Goal: Use online tool/utility: Utilize a website feature to perform a specific function

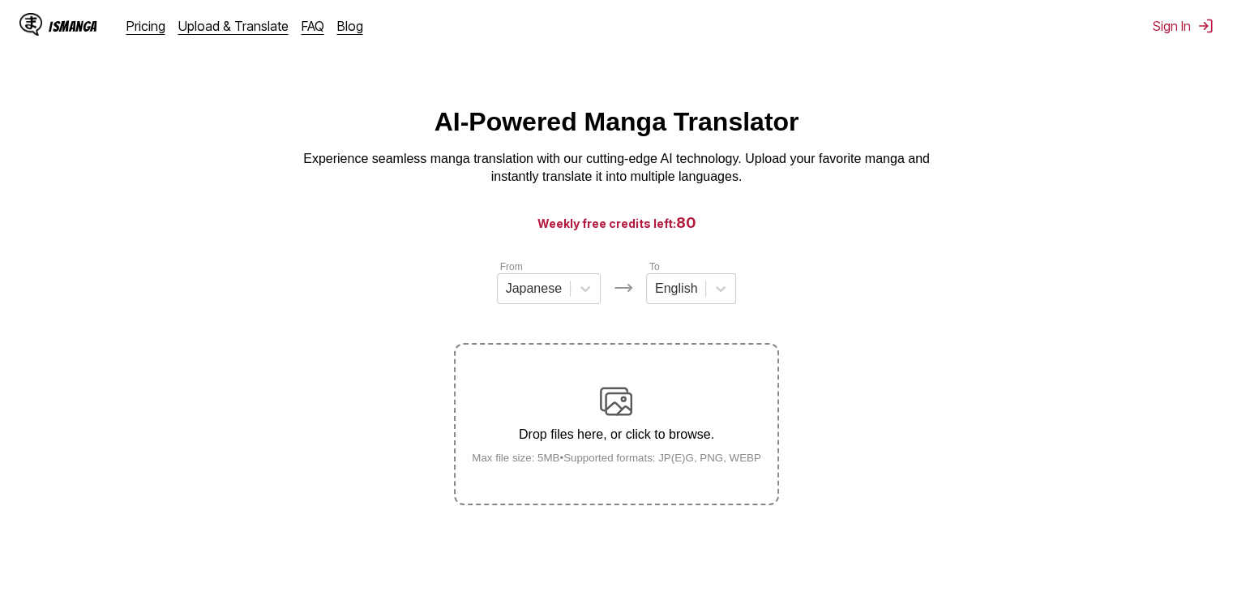
click at [715, 401] on div "Drop files here, or click to browse. Max file size: 5MB • Supported formats: JP…" at bounding box center [616, 424] width 315 height 79
click at [0, 0] on input "Drop files here, or click to browse. Max file size: 5MB • Supported formats: JP…" at bounding box center [0, 0] width 0 height 0
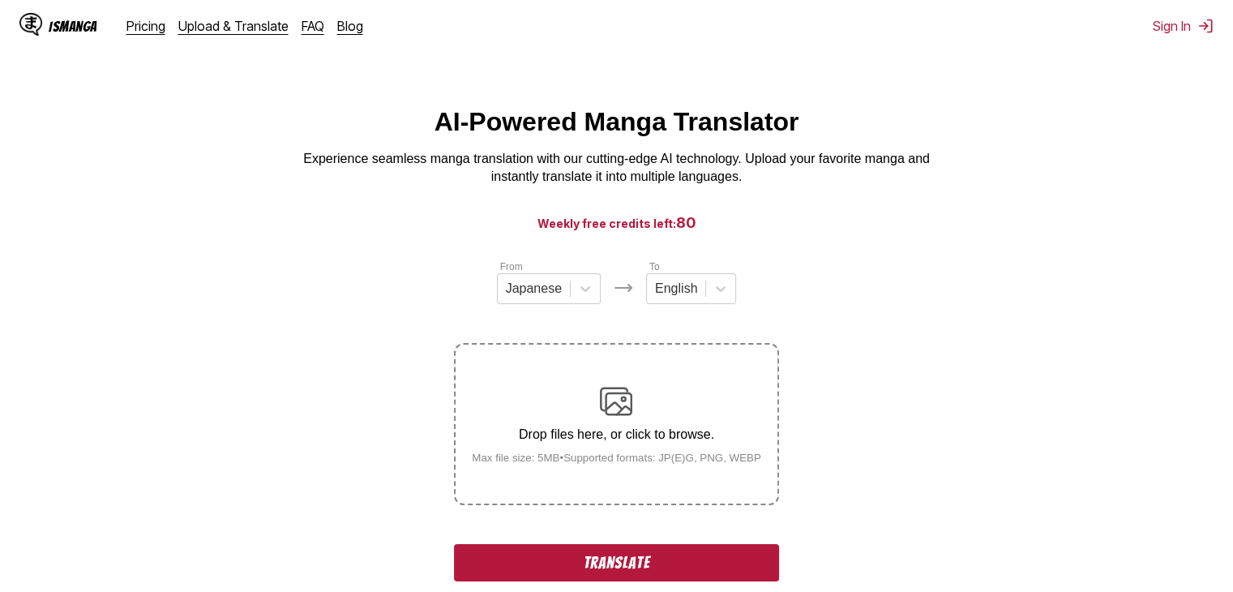
click at [713, 549] on button "Translate" at bounding box center [616, 562] width 324 height 37
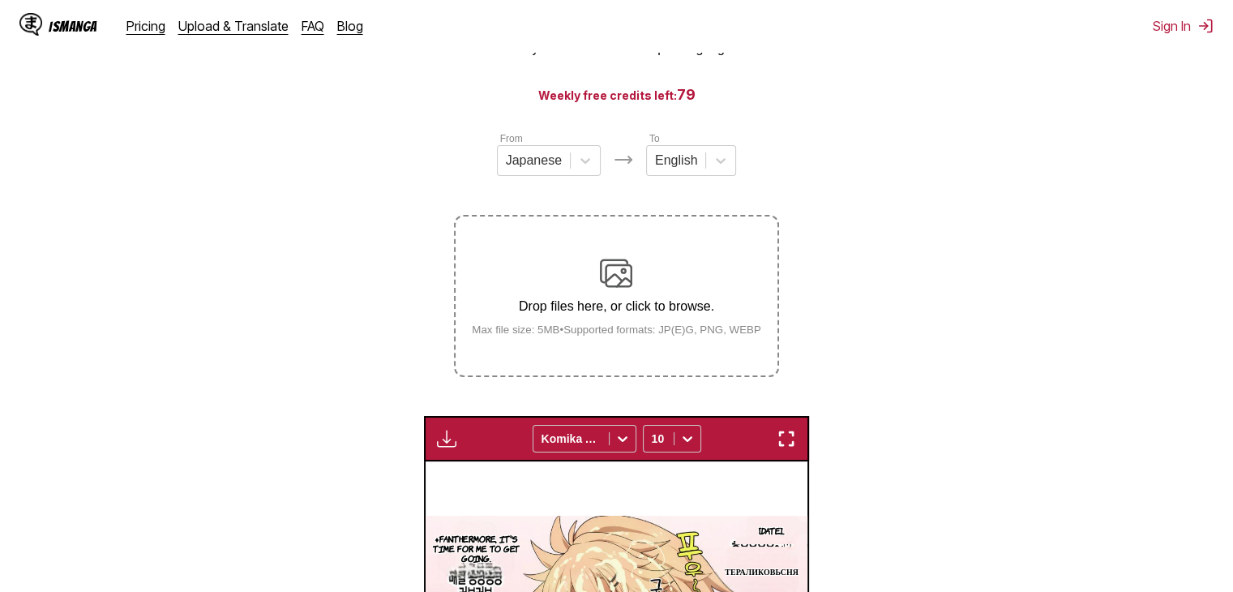
scroll to position [100, 0]
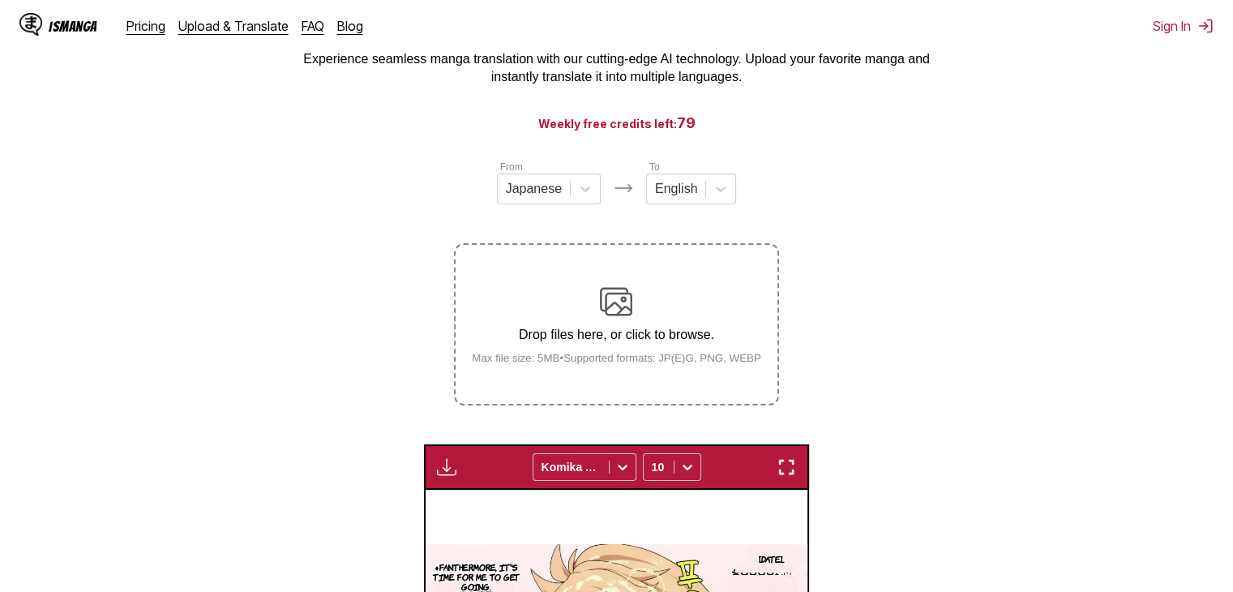
click at [606, 299] on img at bounding box center [616, 301] width 32 height 32
click at [0, 0] on input "Drop files here, or click to browse. Max file size: 5MB • Supported formats: JP…" at bounding box center [0, 0] width 0 height 0
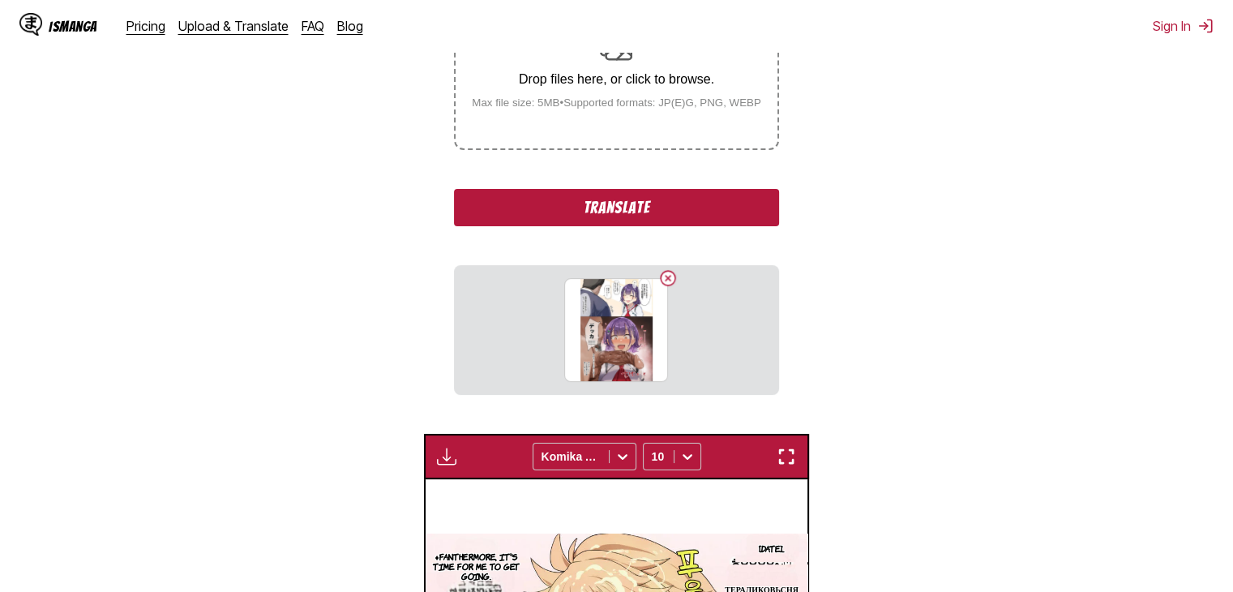
scroll to position [359, 0]
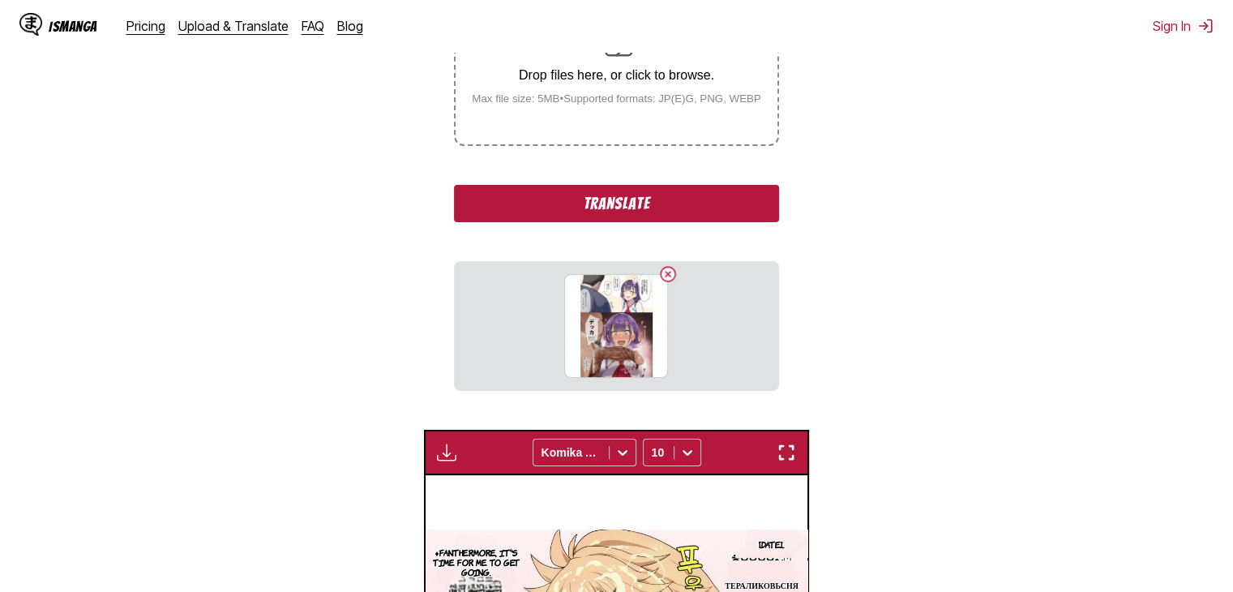
click at [672, 198] on button "Translate" at bounding box center [616, 203] width 324 height 37
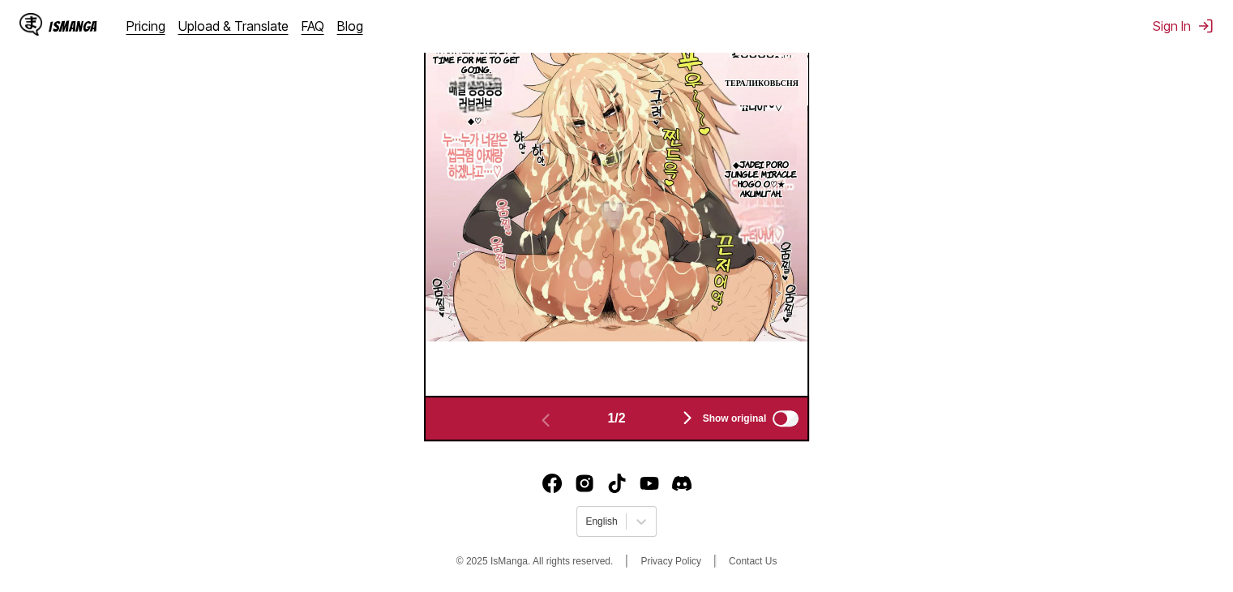
scroll to position [676, 0]
click at [684, 419] on img "button" at bounding box center [687, 417] width 19 height 19
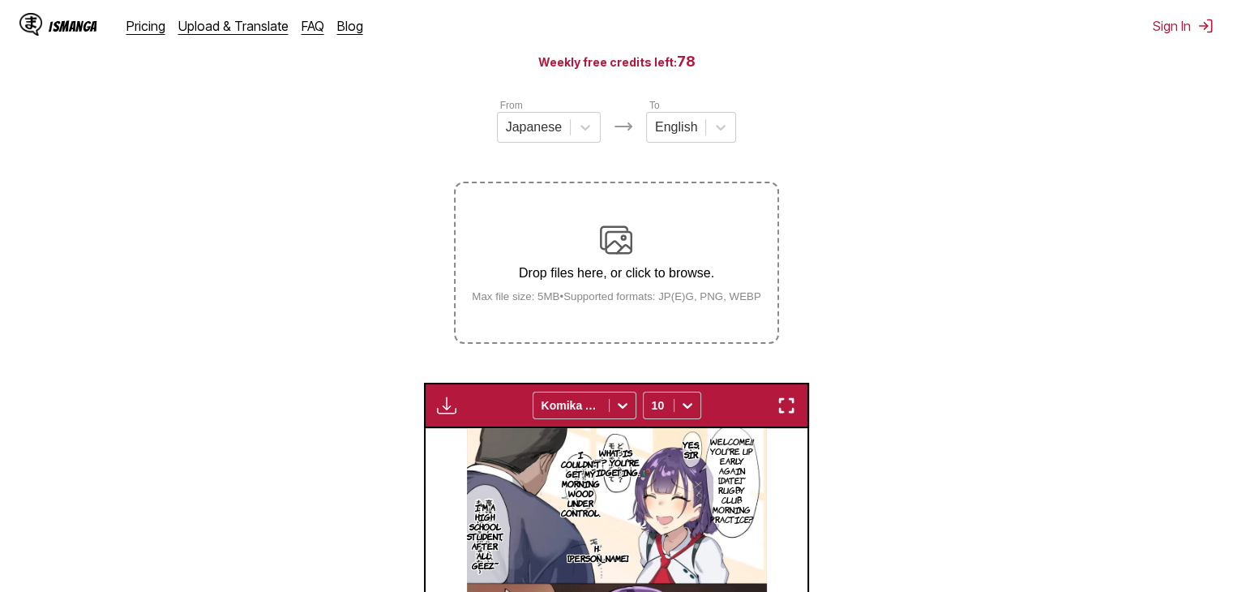
scroll to position [160, 0]
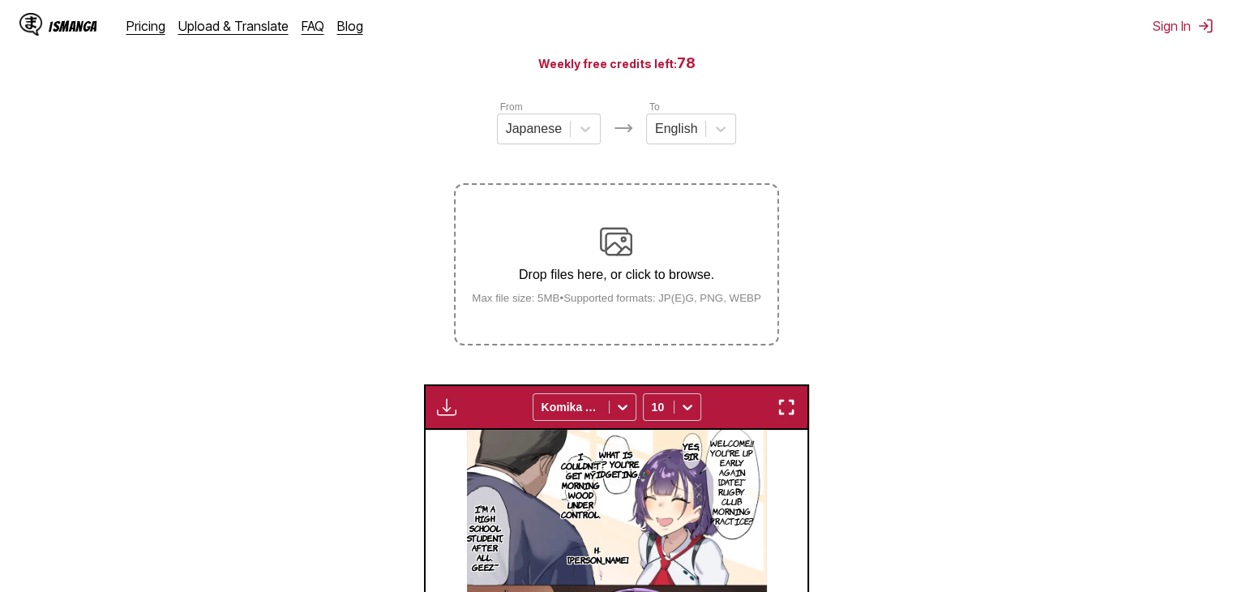
click at [632, 233] on img at bounding box center [616, 241] width 32 height 32
click at [0, 0] on input "Drop files here, or click to browse. Max file size: 5MB • Supported formats: JP…" at bounding box center [0, 0] width 0 height 0
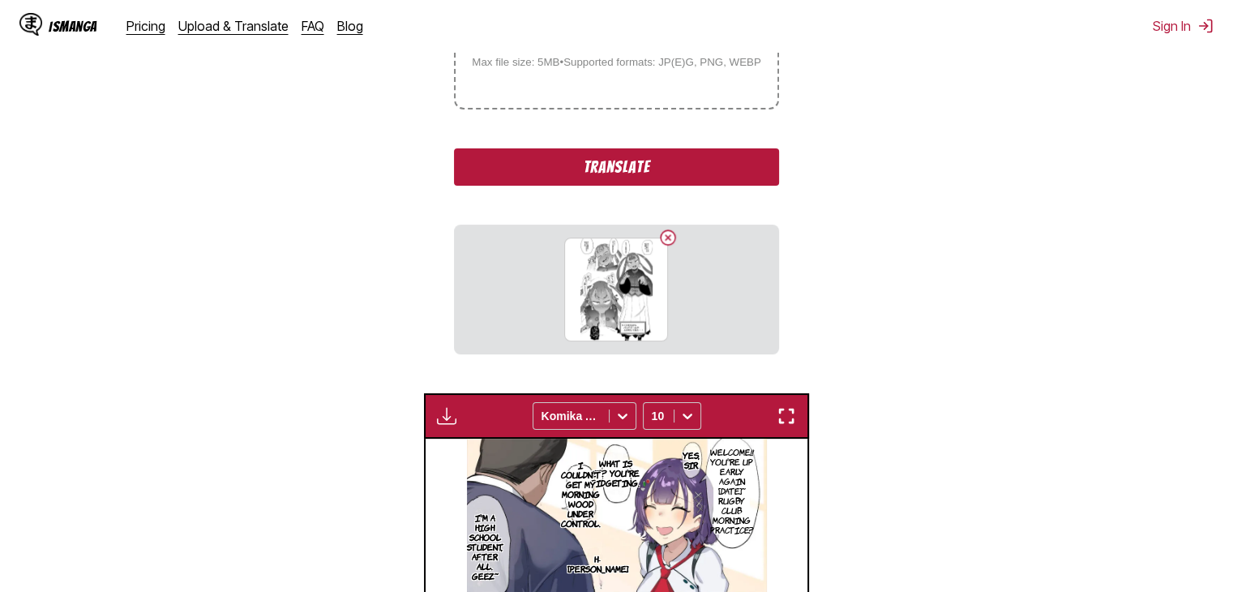
scroll to position [399, 0]
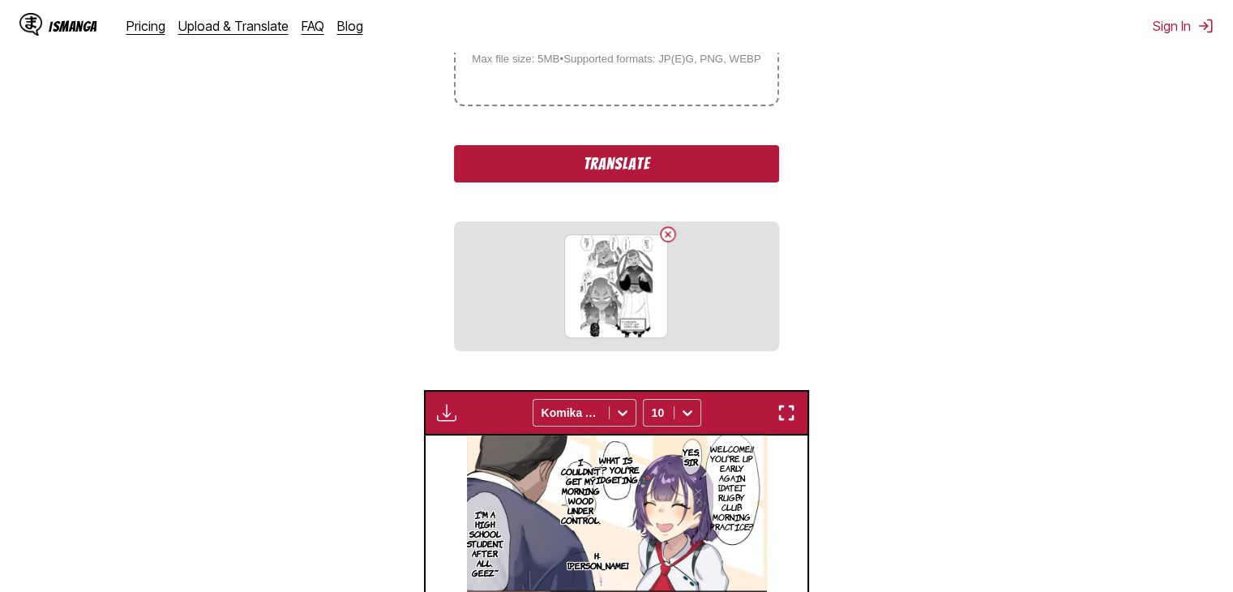
click at [660, 161] on button "Translate" at bounding box center [616, 163] width 324 height 37
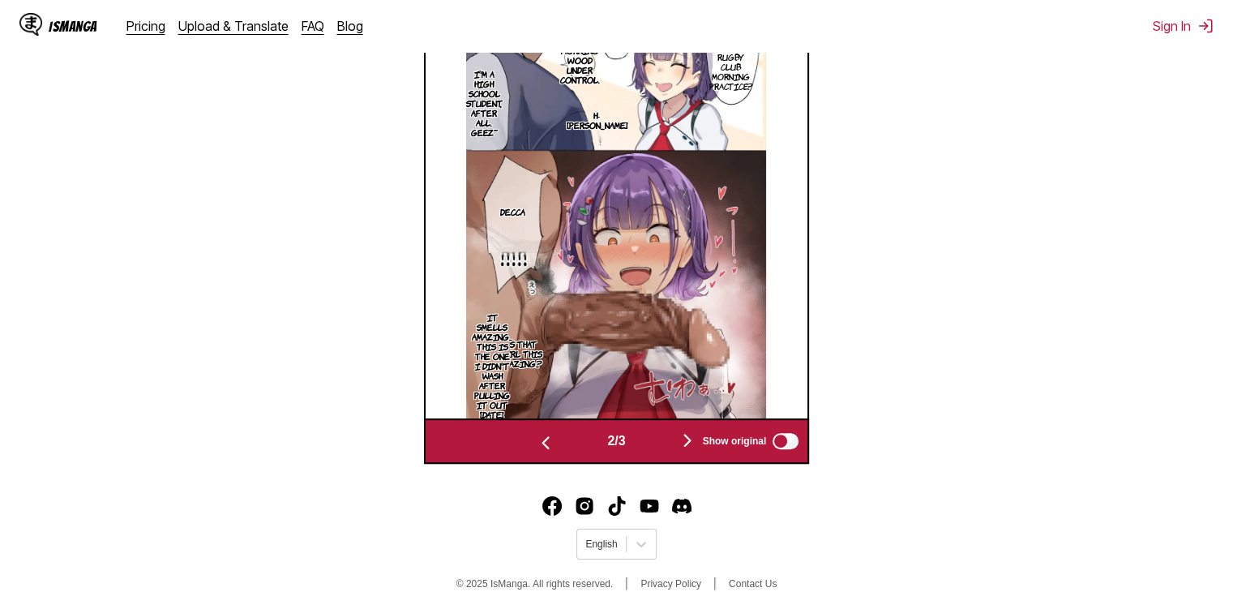
scroll to position [667, 0]
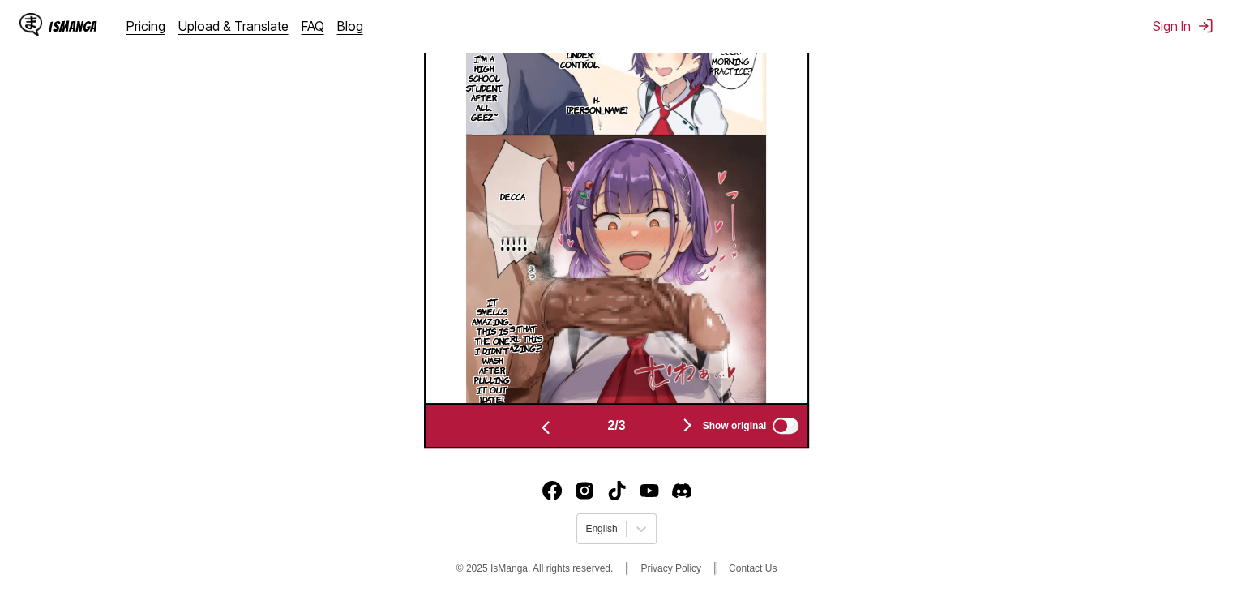
click at [677, 437] on button "button" at bounding box center [687, 426] width 97 height 24
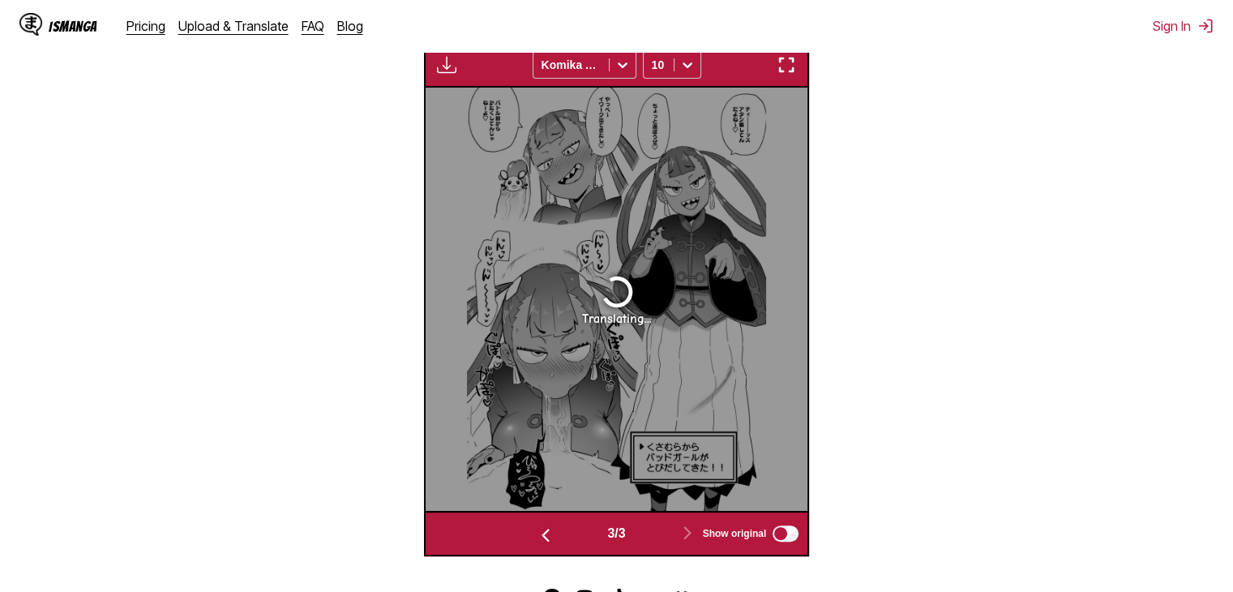
scroll to position [558, 0]
click at [616, 69] on icon at bounding box center [622, 66] width 16 height 16
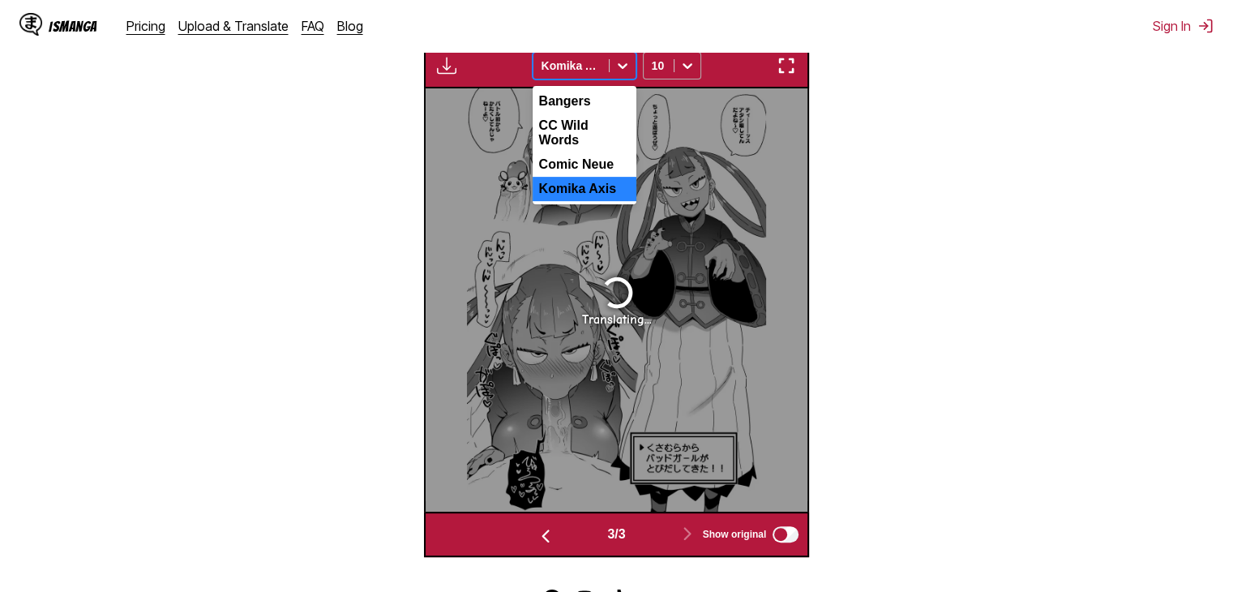
click at [679, 68] on icon at bounding box center [687, 66] width 16 height 16
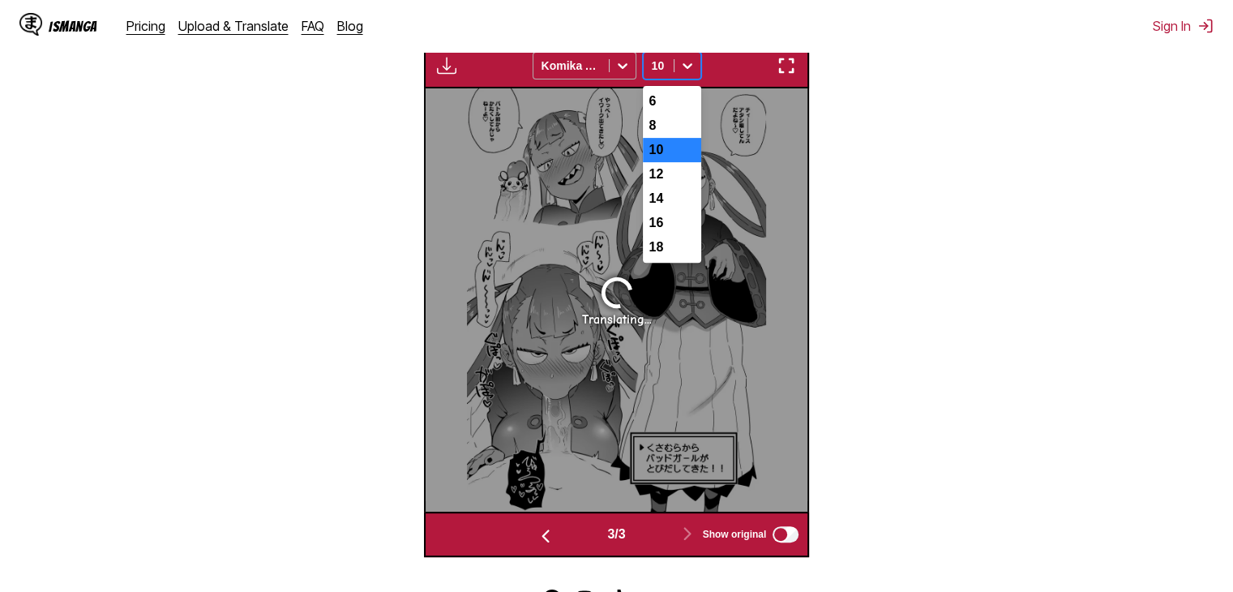
click at [628, 65] on icon at bounding box center [622, 66] width 16 height 16
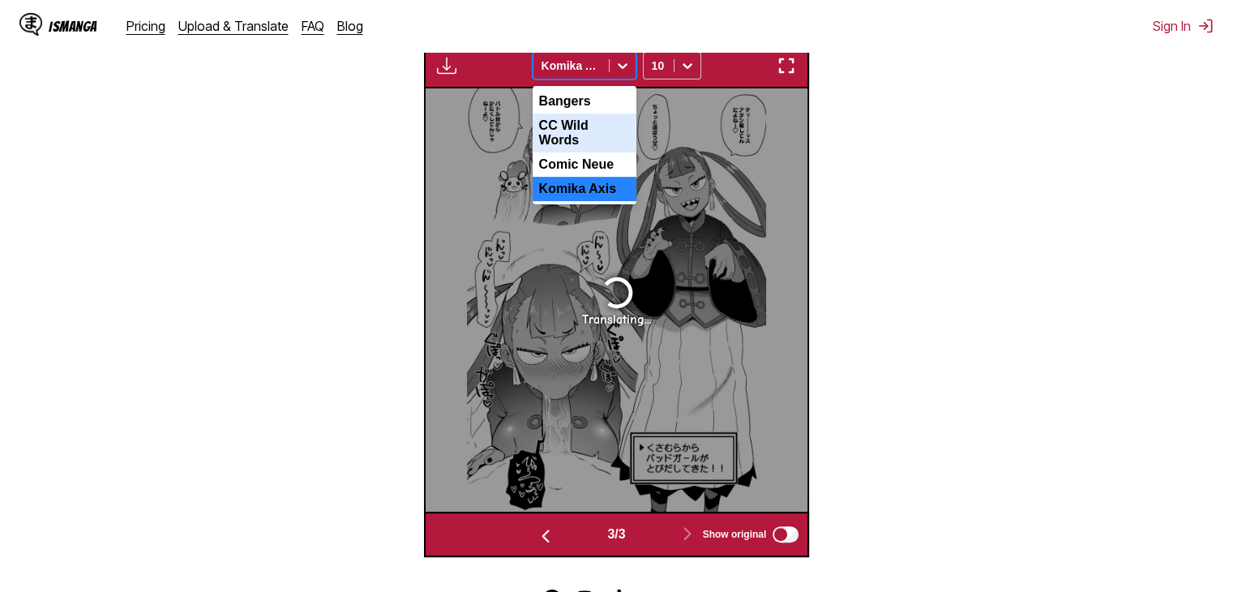
click at [609, 131] on div "CC Wild Words" at bounding box center [585, 132] width 104 height 39
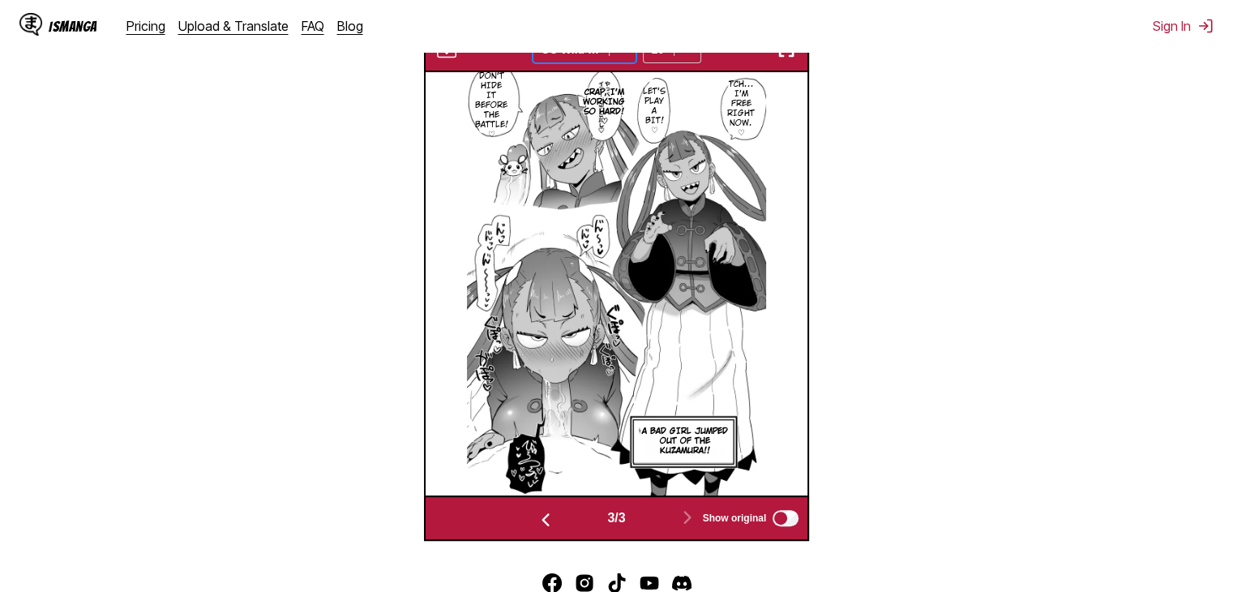
scroll to position [516, 0]
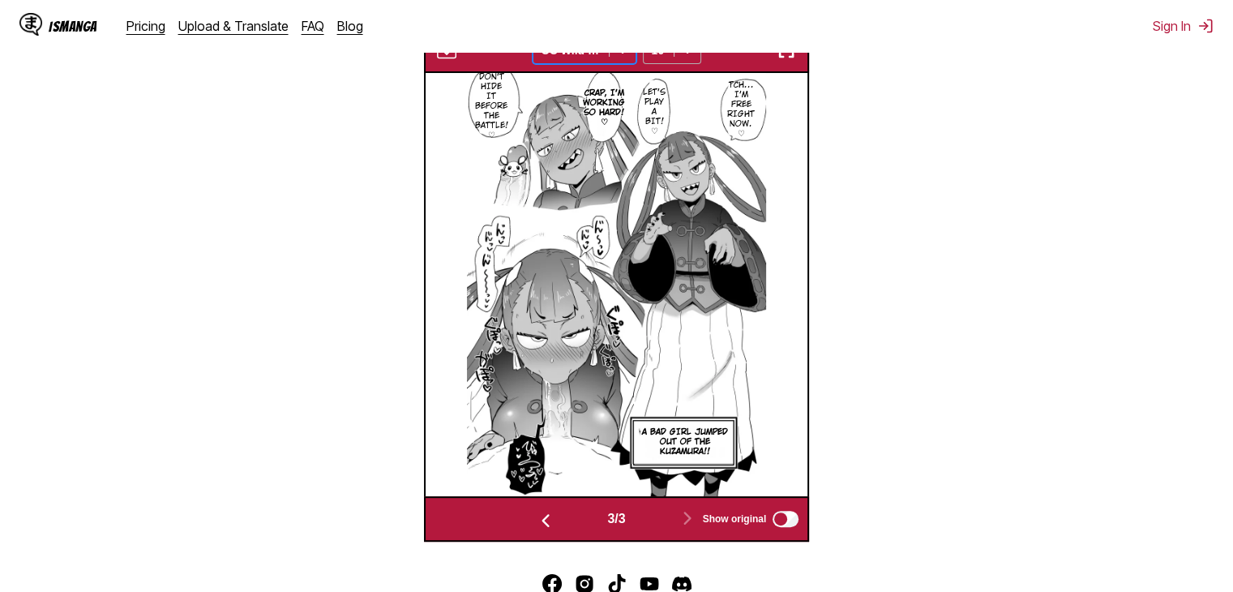
click at [679, 58] on icon at bounding box center [687, 50] width 16 height 16
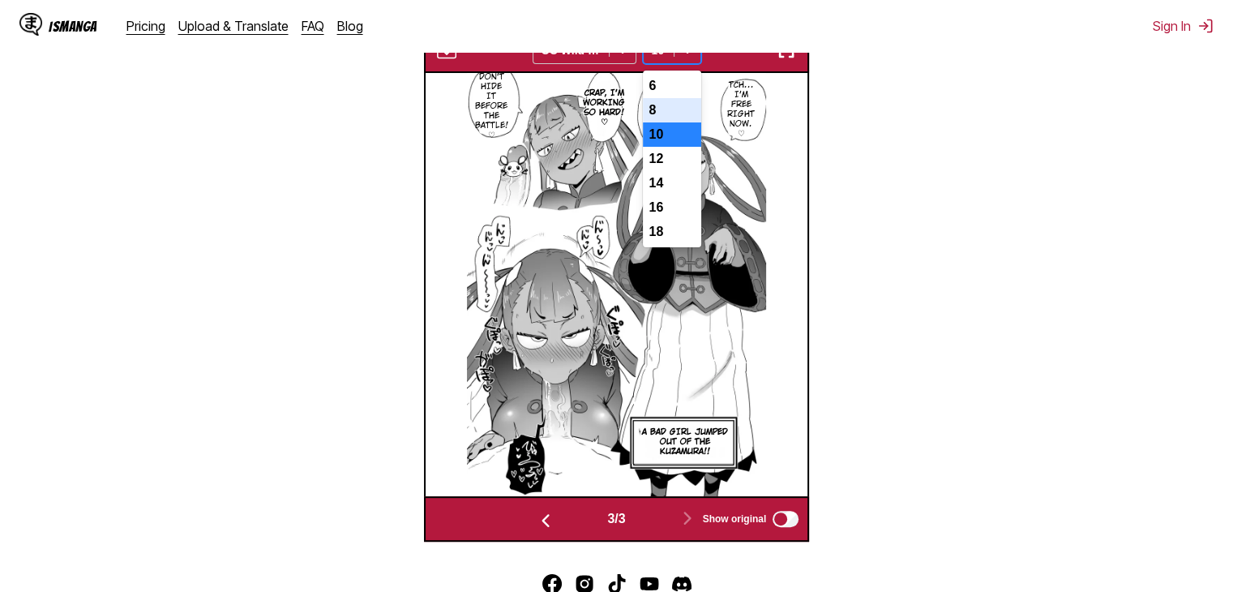
click at [671, 122] on div "8" at bounding box center [672, 110] width 58 height 24
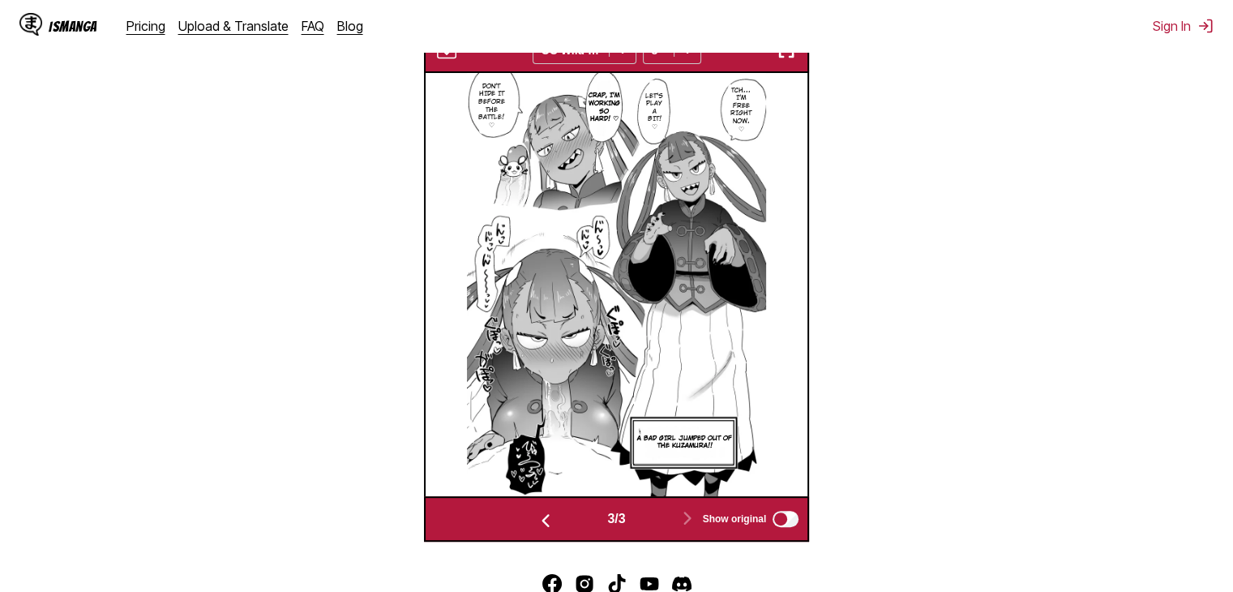
drag, startPoint x: 751, startPoint y: 209, endPoint x: 858, endPoint y: 181, distance: 109.9
click at [858, 181] on section "From Japanese To English Drop files here, or click to browse. Max file size: 5M…" at bounding box center [616, 141] width 1207 height 799
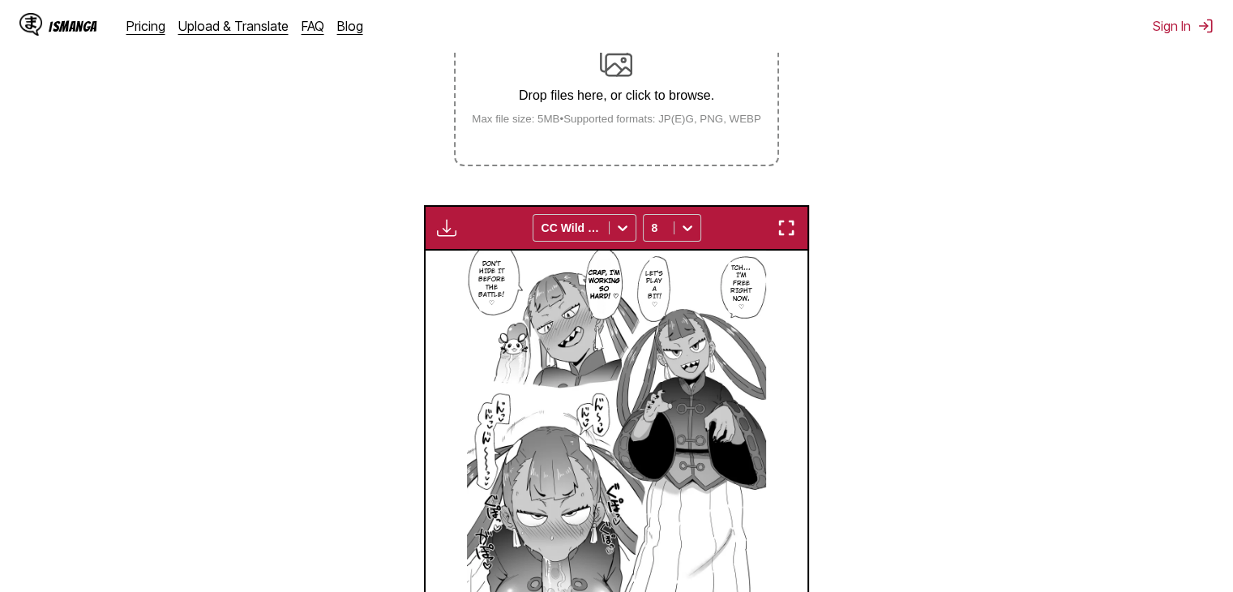
scroll to position [331, 0]
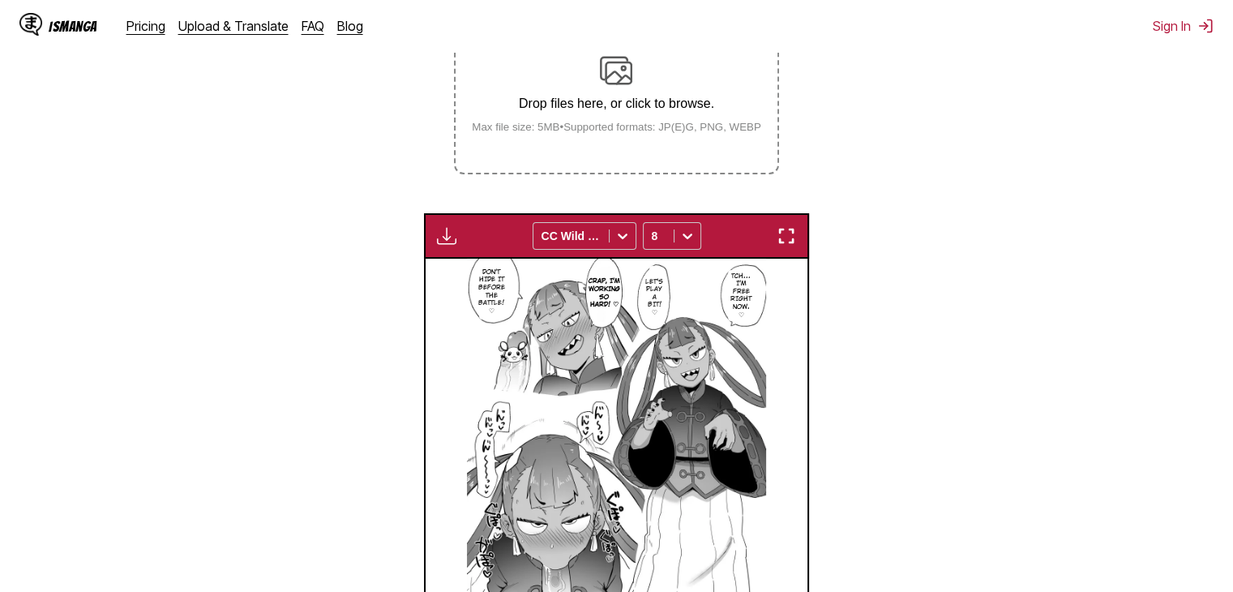
click at [642, 156] on label "Drop files here, or click to browse. Max file size: 5MB • Supported formats: JP…" at bounding box center [616, 93] width 321 height 159
click at [0, 0] on input "Drop files here, or click to browse. Max file size: 5MB • Supported formats: JP…" at bounding box center [0, 0] width 0 height 0
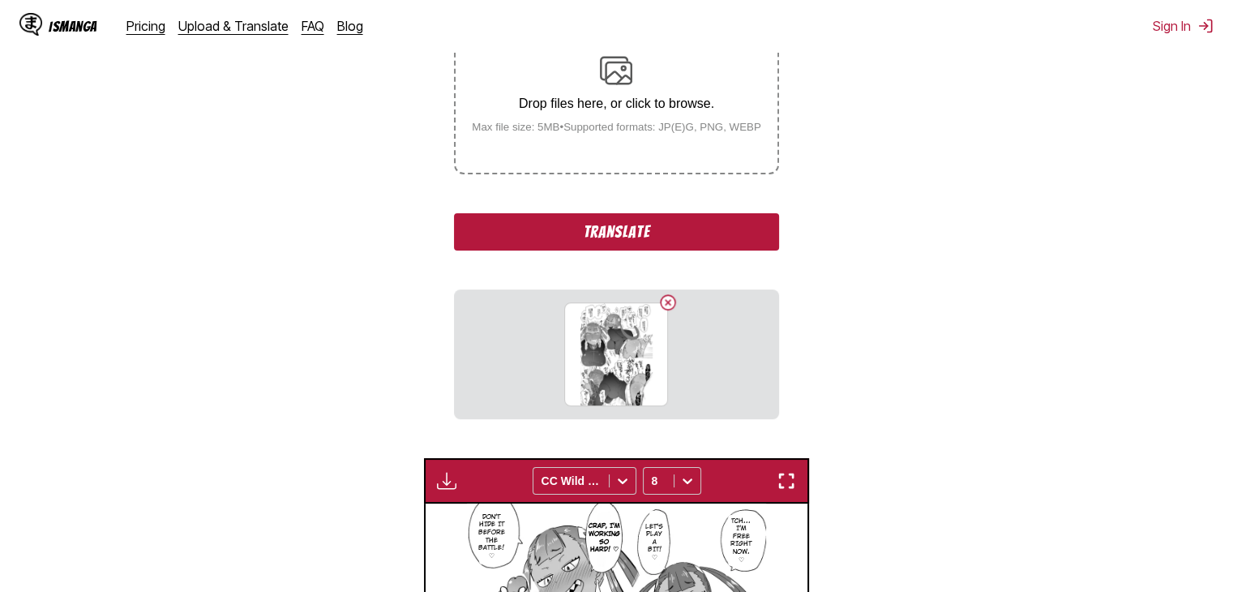
click at [747, 248] on button "Translate" at bounding box center [616, 231] width 324 height 37
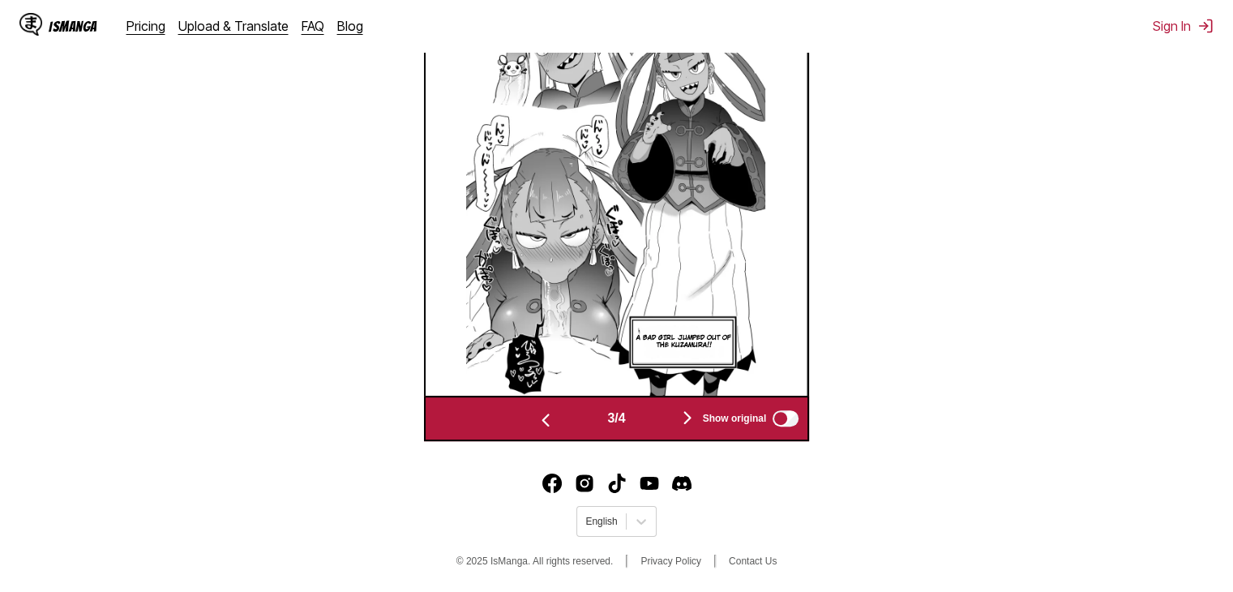
click at [681, 429] on button "button" at bounding box center [687, 419] width 97 height 24
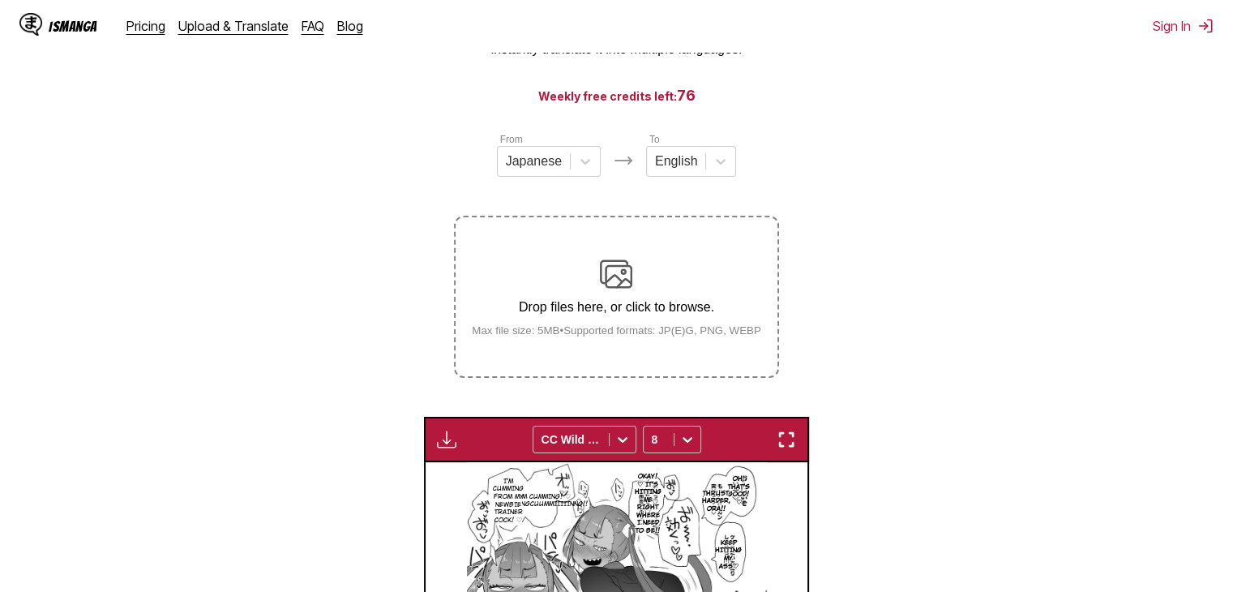
scroll to position [59, 0]
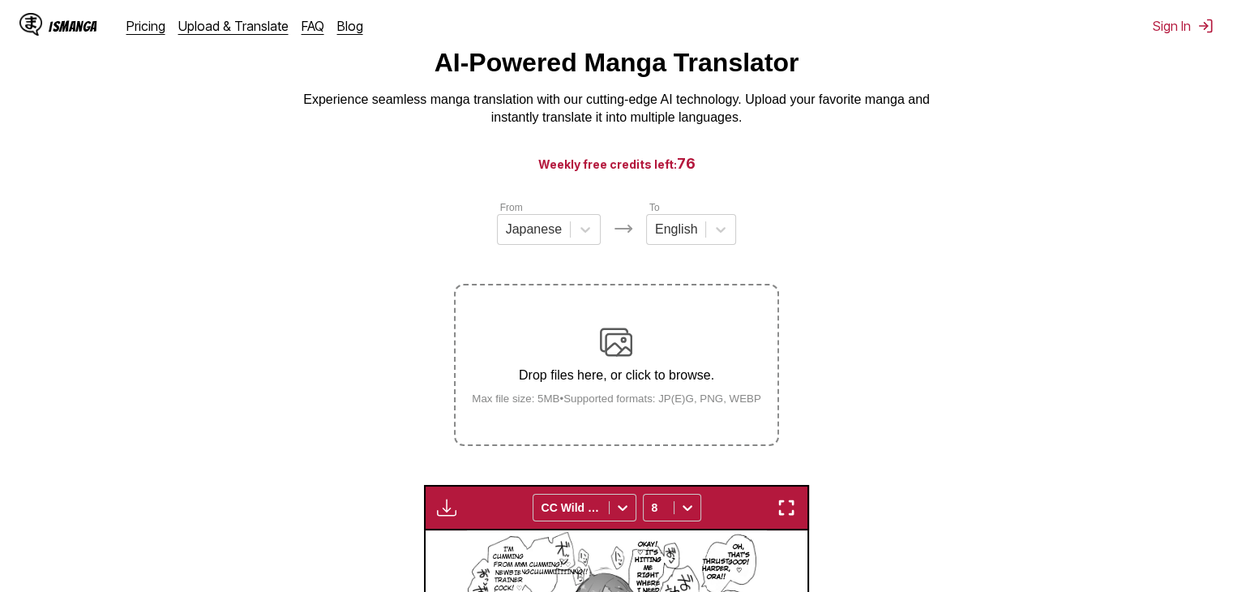
click at [661, 353] on div "Drop files here, or click to browse. Max file size: 5MB • Supported formats: JP…" at bounding box center [616, 365] width 315 height 79
click at [0, 0] on input "Drop files here, or click to browse. Max file size: 5MB • Supported formats: JP…" at bounding box center [0, 0] width 0 height 0
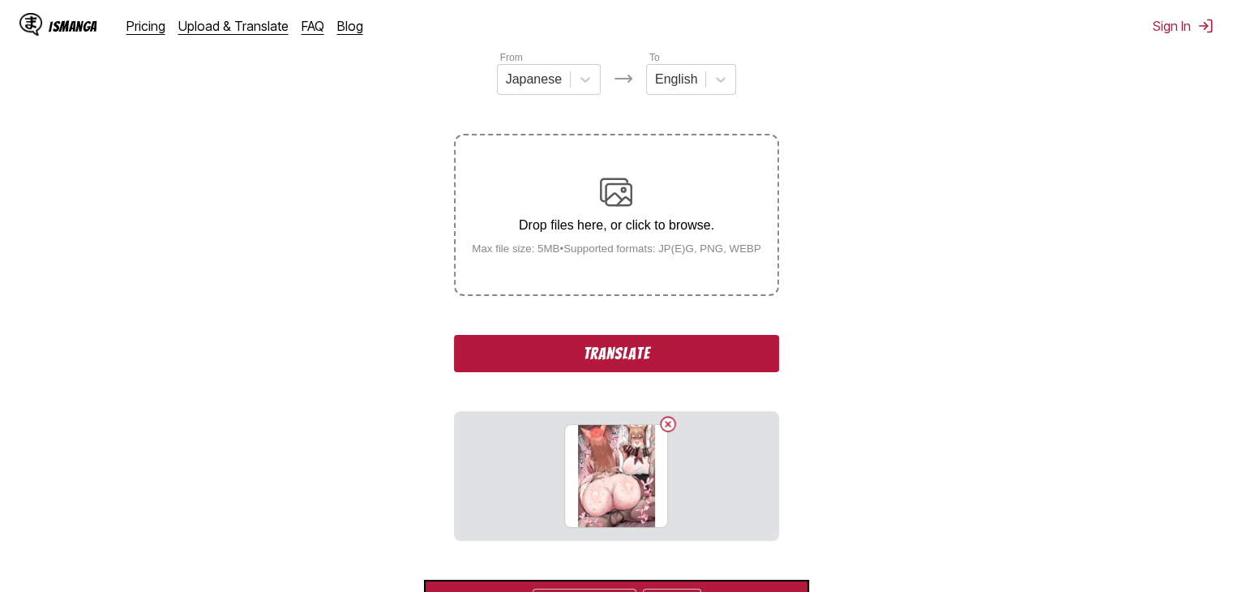
scroll to position [212, 0]
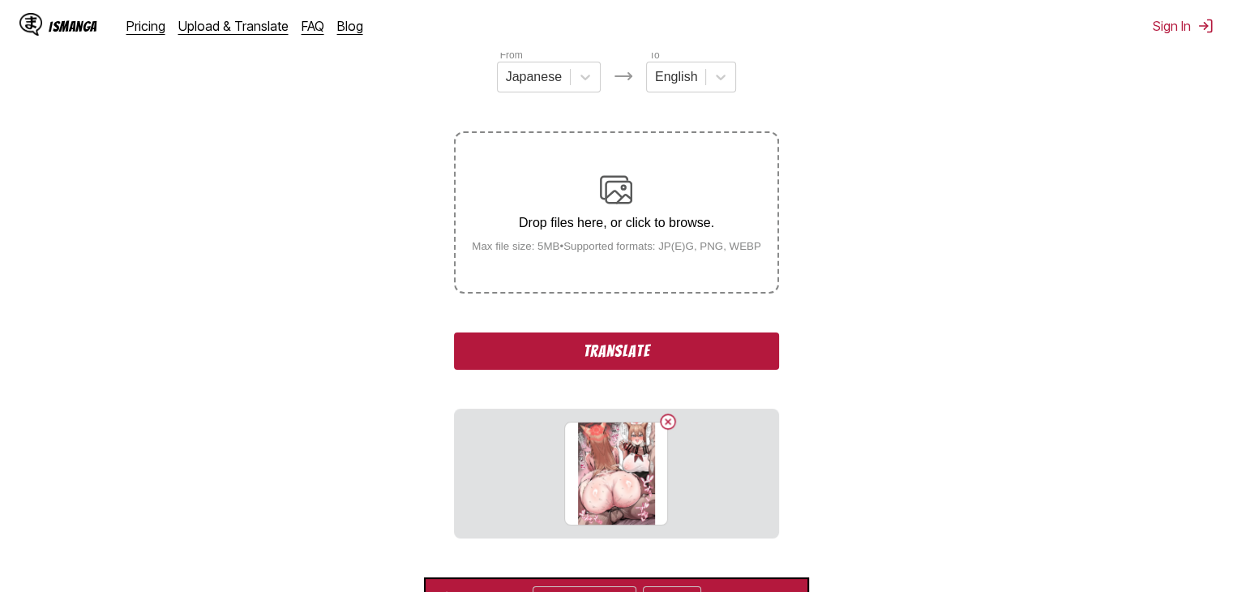
click at [700, 332] on div "From Japanese To English Drop files here, or click to browse. Max file size: 5M…" at bounding box center [616, 292] width 324 height 491
click at [708, 349] on button "Translate" at bounding box center [616, 350] width 324 height 37
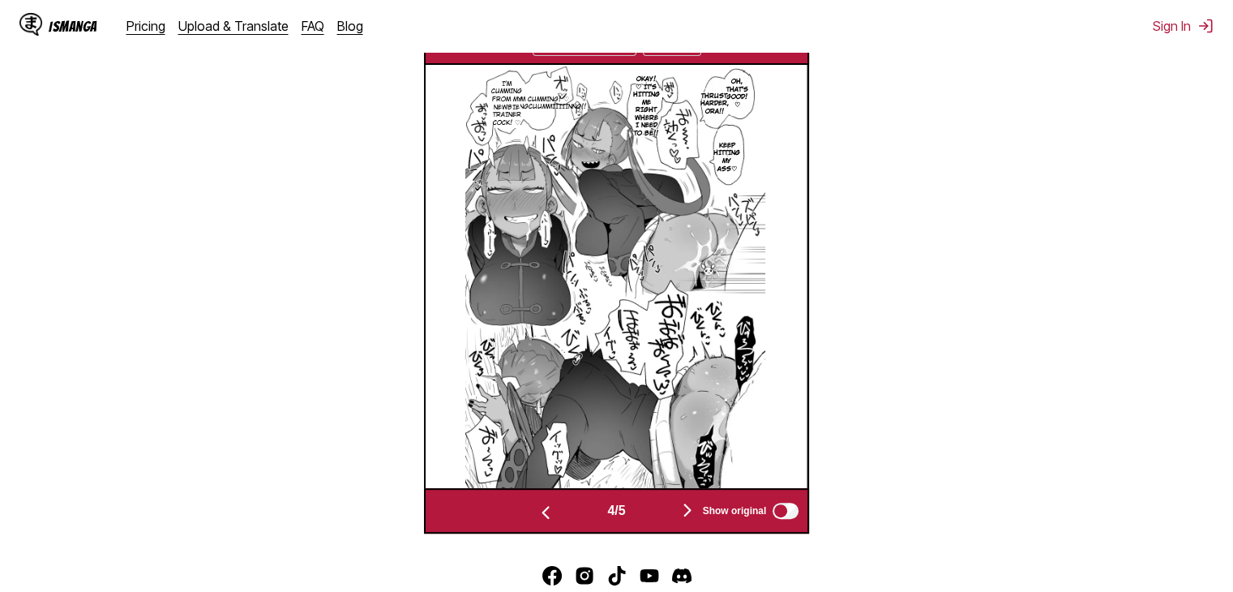
scroll to position [581, 0]
click at [687, 507] on img "button" at bounding box center [687, 510] width 19 height 19
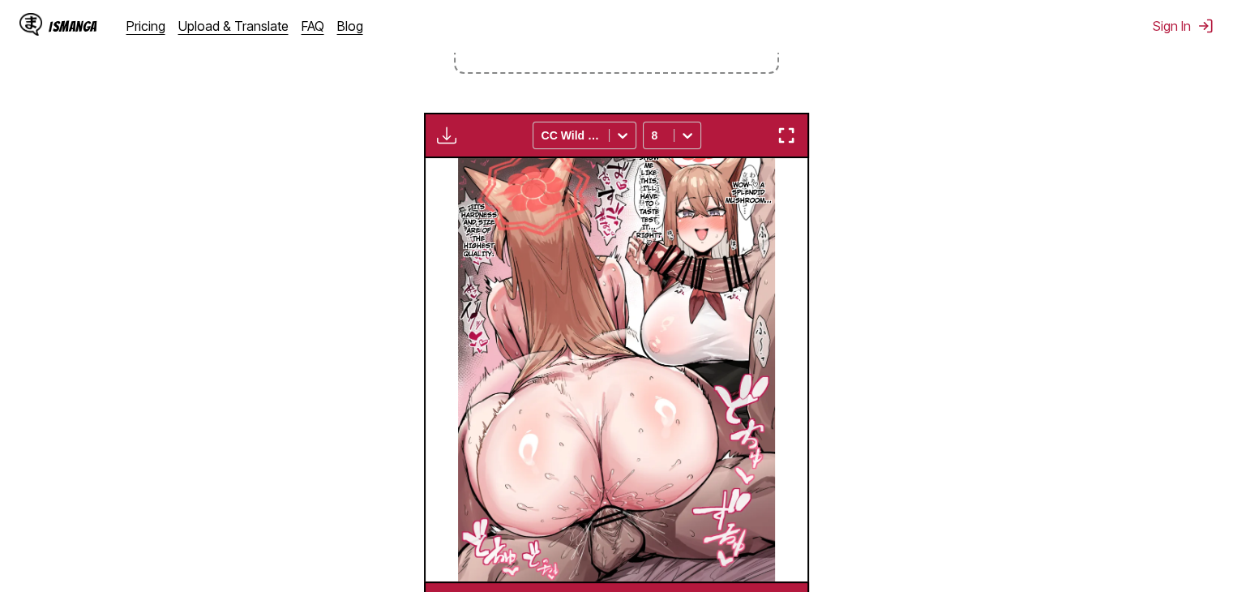
scroll to position [430, 0]
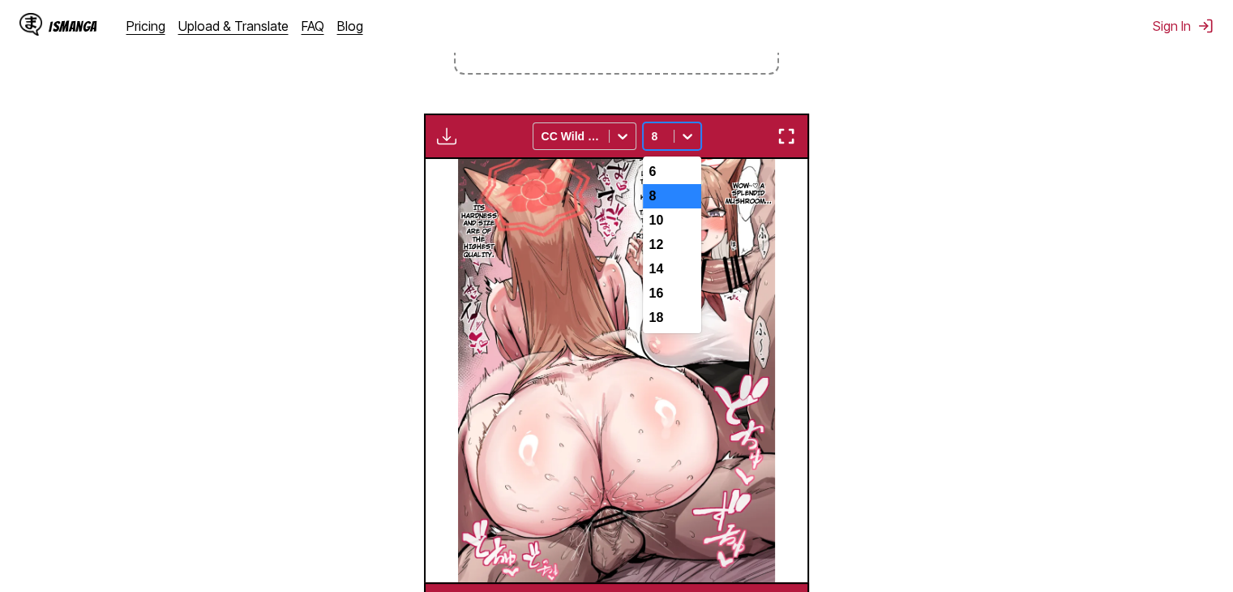
click at [674, 143] on div at bounding box center [687, 136] width 26 height 26
click at [670, 174] on div "6" at bounding box center [672, 172] width 58 height 24
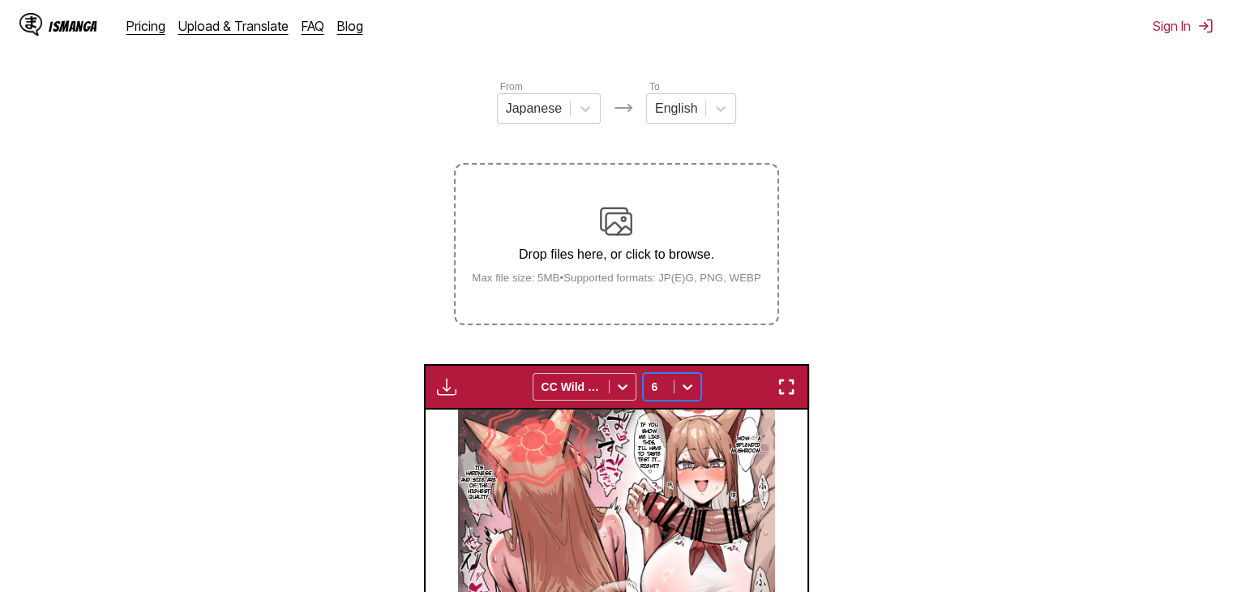
scroll to position [170, 0]
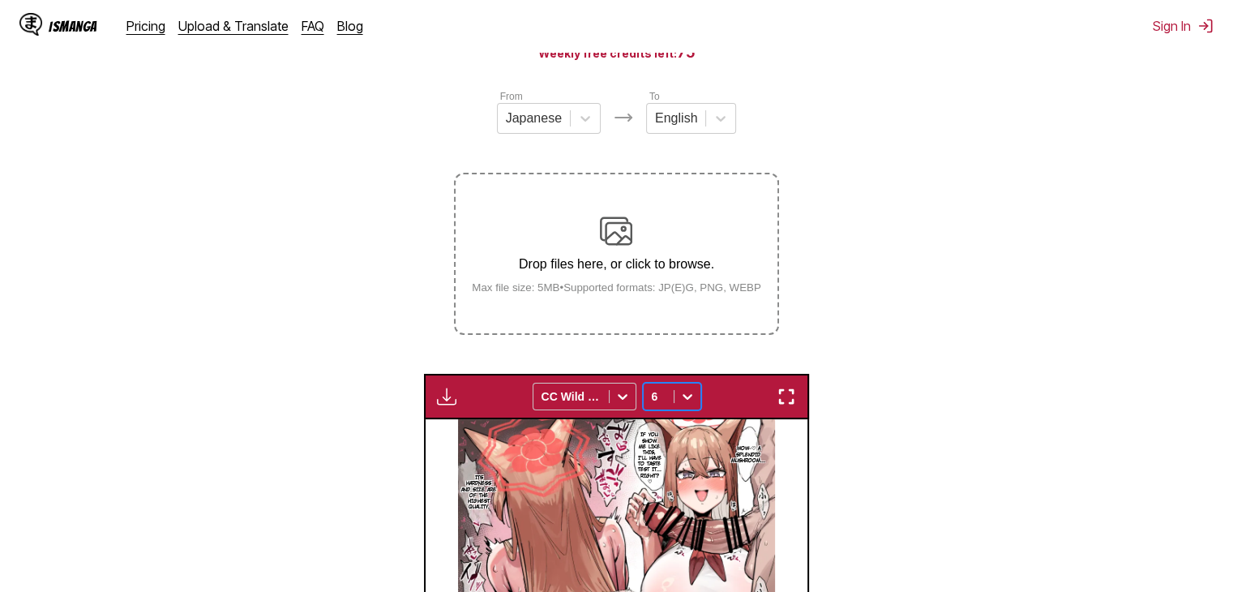
click at [679, 264] on p "Drop files here, or click to browse." at bounding box center [616, 264] width 315 height 15
click at [0, 0] on input "Drop files here, or click to browse. Max file size: 5MB • Supported formats: JP…" at bounding box center [0, 0] width 0 height 0
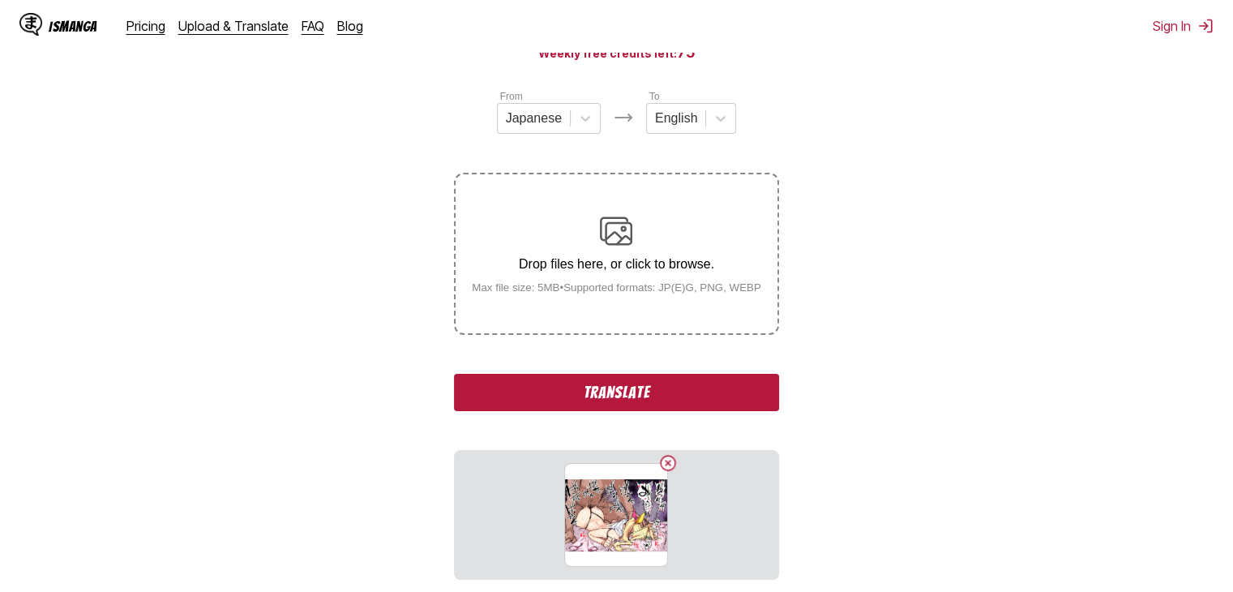
click at [736, 383] on button "Translate" at bounding box center [616, 392] width 324 height 37
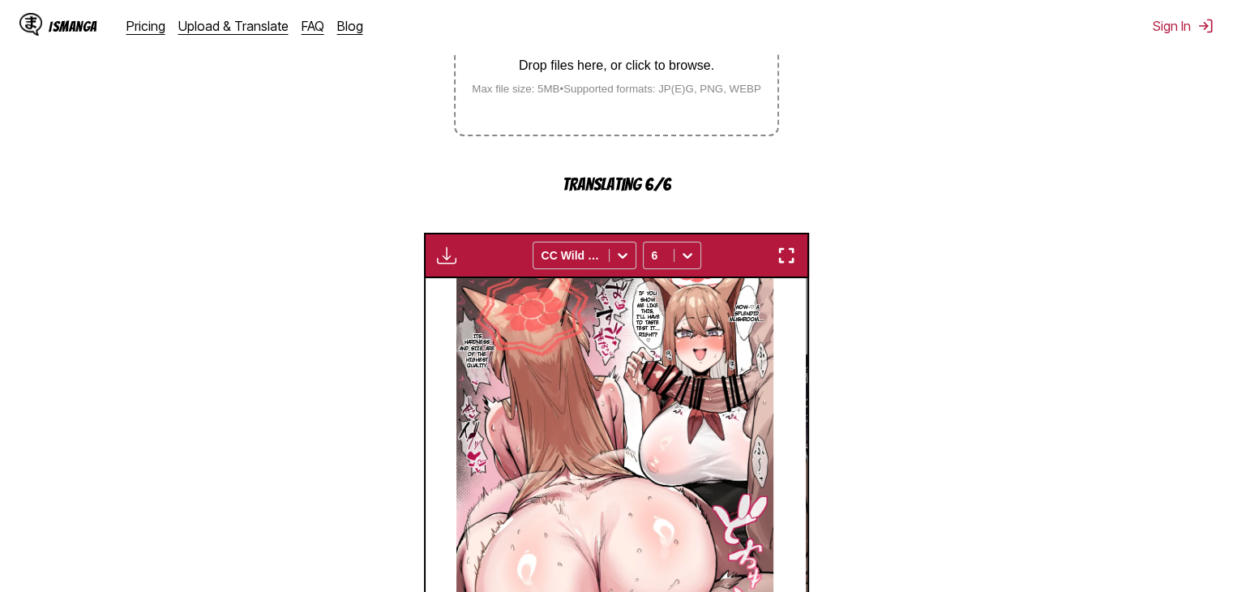
scroll to position [677, 0]
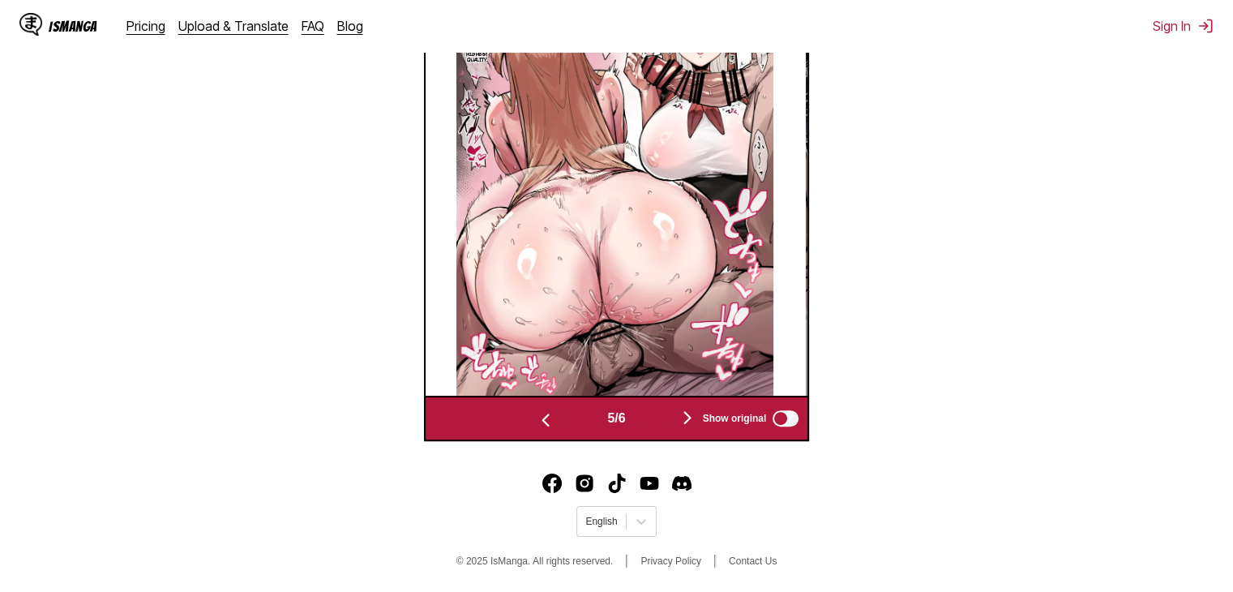
click at [691, 413] on img "button" at bounding box center [687, 417] width 19 height 19
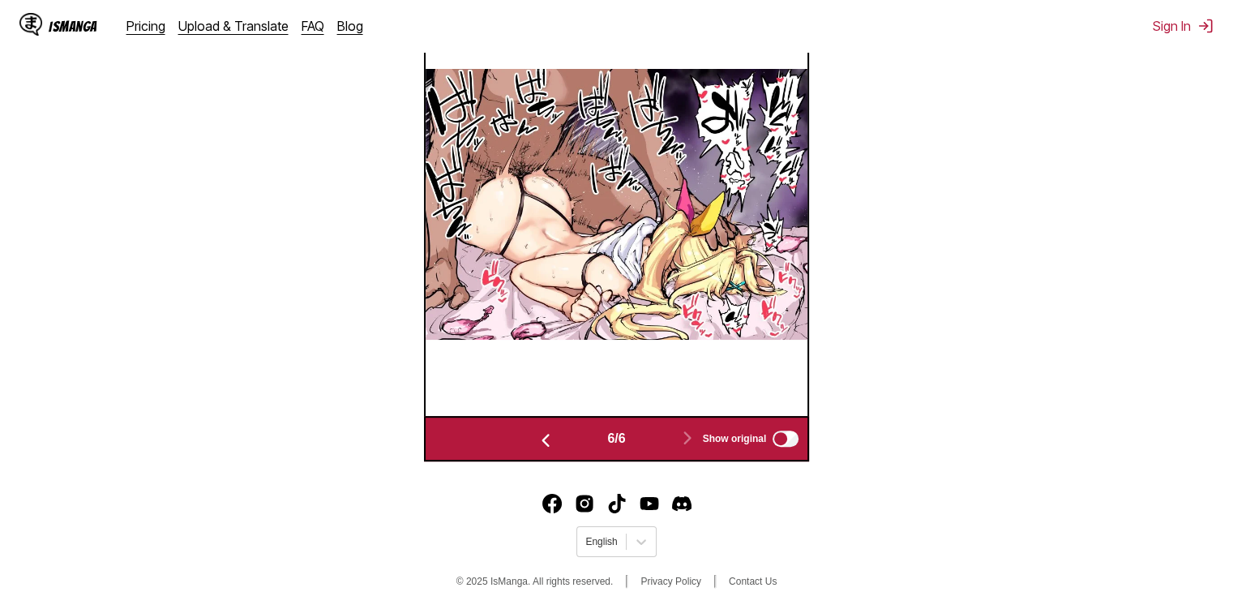
scroll to position [538, 0]
